Goal: Navigation & Orientation: Go to known website

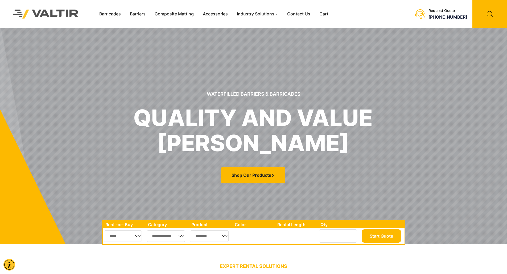
click at [69, 14] on img at bounding box center [46, 14] width 80 height 23
click at [61, 13] on img at bounding box center [46, 14] width 80 height 23
